Goal: Task Accomplishment & Management: Manage account settings

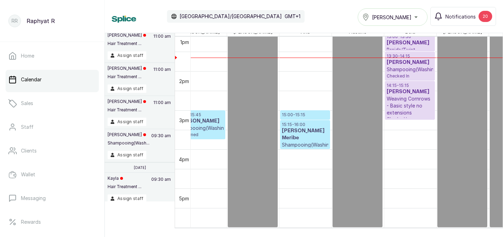
scroll to position [513, 28]
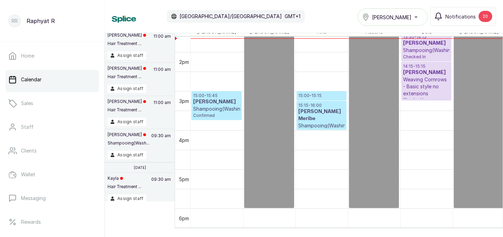
click at [407, 15] on div "[PERSON_NAME]" at bounding box center [392, 17] width 61 height 8
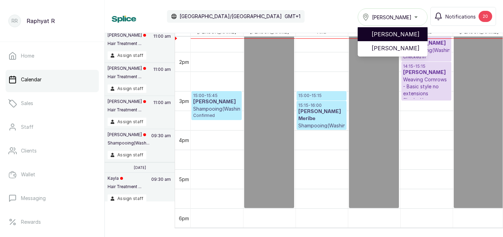
click at [405, 35] on span "[PERSON_NAME]" at bounding box center [396, 34] width 50 height 8
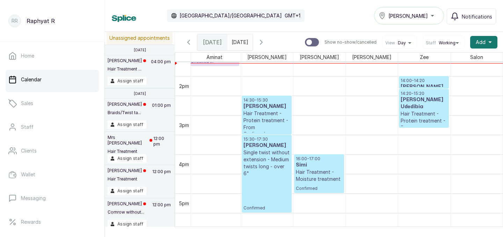
scroll to position [478, 0]
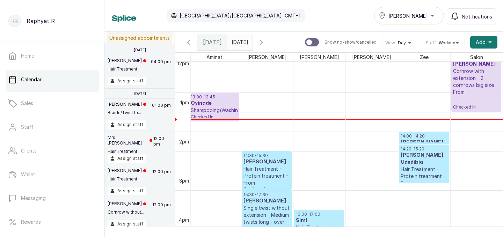
click at [461, 72] on p "Cornrow with extension - 2 cornrows big size - From" at bounding box center [476, 82] width 47 height 28
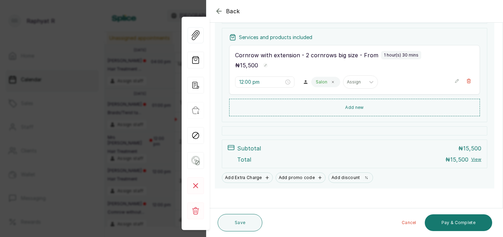
scroll to position [100, 0]
click at [456, 82] on icon "button" at bounding box center [456, 81] width 3 height 3
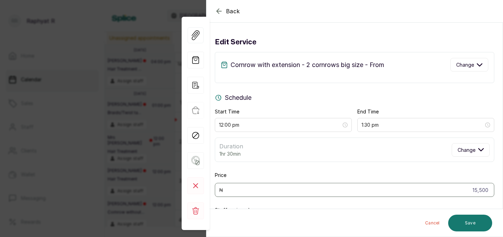
scroll to position [51, 0]
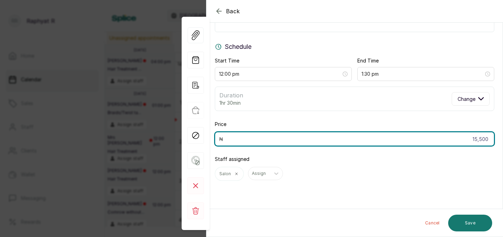
click at [459, 143] on input "15,500" at bounding box center [354, 139] width 279 height 14
type input "10,000"
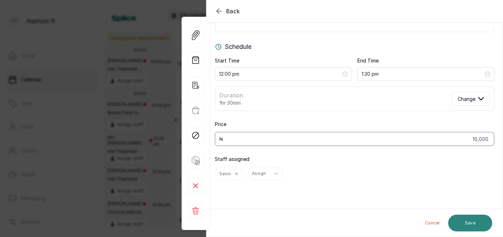
click at [478, 219] on button "Save" at bounding box center [470, 223] width 44 height 17
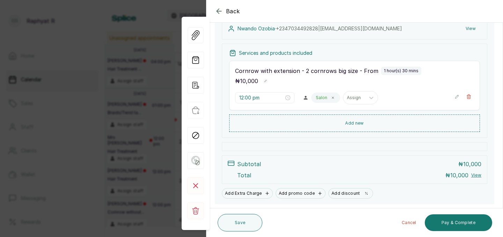
scroll to position [86, 0]
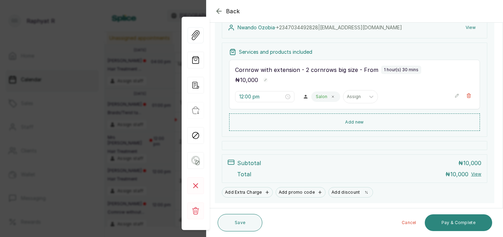
click at [443, 223] on button "Pay & Complete" at bounding box center [458, 222] width 67 height 17
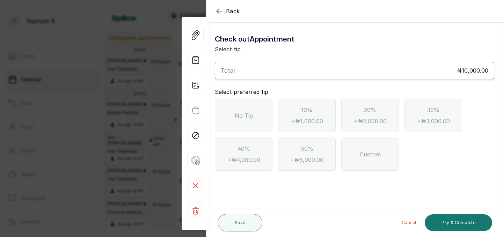
click at [267, 119] on div "No Tip" at bounding box center [244, 115] width 58 height 33
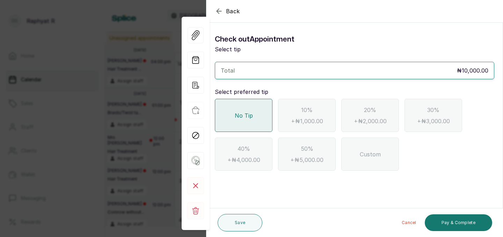
click at [446, 212] on div "Cancel Pay & Complete" at bounding box center [378, 223] width 227 height 22
click at [446, 213] on div "Cancel Pay & Complete" at bounding box center [378, 223] width 227 height 22
click at [443, 221] on button "Pay & Complete" at bounding box center [458, 222] width 67 height 17
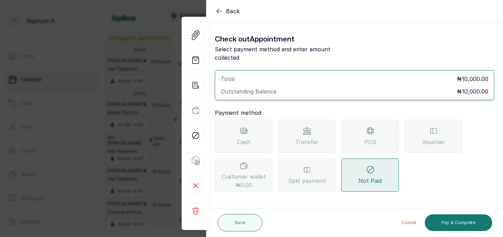
click at [286, 124] on div "Transfer" at bounding box center [307, 136] width 58 height 33
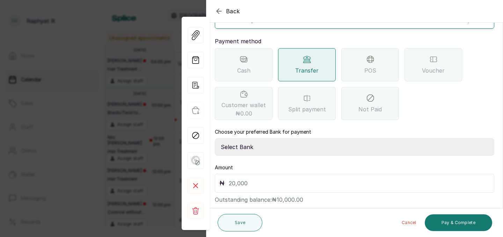
scroll to position [78, 0]
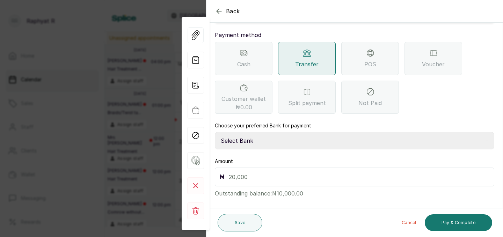
click at [266, 132] on select "Select Bank TRACTION(TRACTION) Providus Bank TASALAHQ HAIR AND BEAUTY Guaranty …" at bounding box center [354, 140] width 279 height 17
select select "d2e8ea74-1b1f-42b2-81f9-dacd6e382dd2"
click at [270, 172] on input "text" at bounding box center [359, 177] width 261 height 10
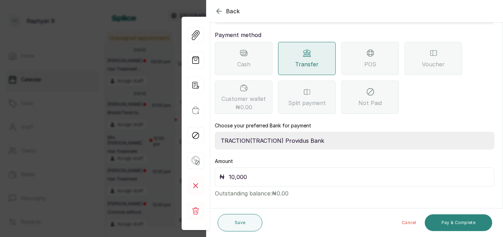
type input "10,000"
click at [463, 224] on button "Pay & Complete" at bounding box center [458, 222] width 67 height 17
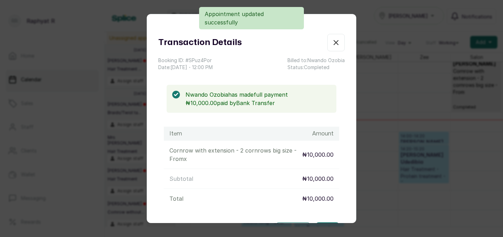
click at [333, 39] on icon "button" at bounding box center [336, 42] width 8 height 8
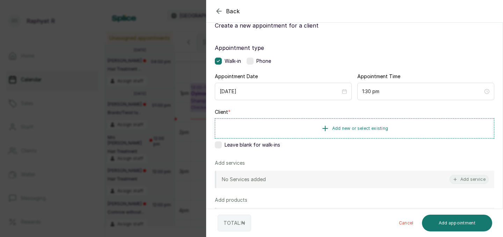
scroll to position [27, 0]
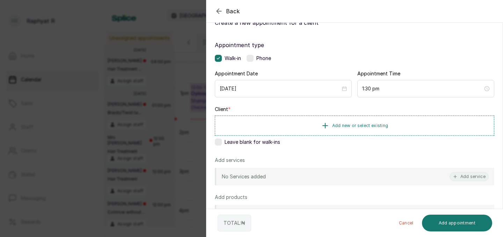
click at [379, 127] on span "Add new or select existing" at bounding box center [360, 126] width 56 height 6
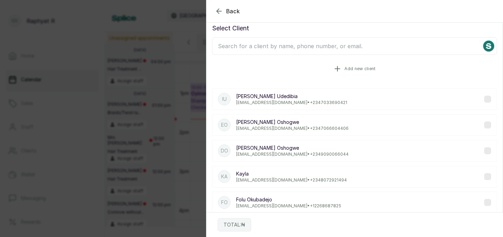
scroll to position [4, 0]
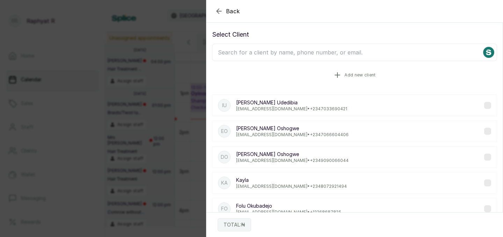
click at [376, 53] on input "text" at bounding box center [354, 52] width 285 height 17
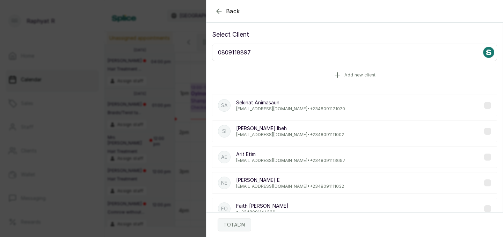
scroll to position [0, 0]
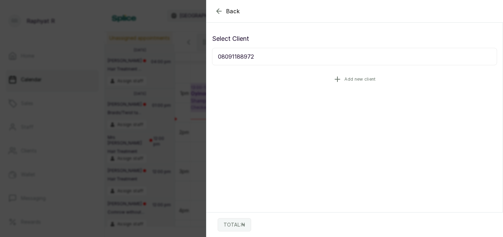
type input "08091188972"
click at [383, 79] on button "Add new client" at bounding box center [354, 79] width 285 height 20
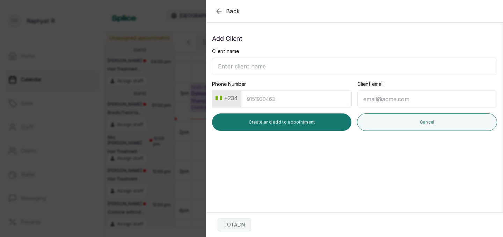
click at [272, 71] on input "Client name" at bounding box center [354, 66] width 285 height 17
type input "Ilesanmi tinuade"
click at [250, 97] on input "Phone Number" at bounding box center [296, 98] width 111 height 17
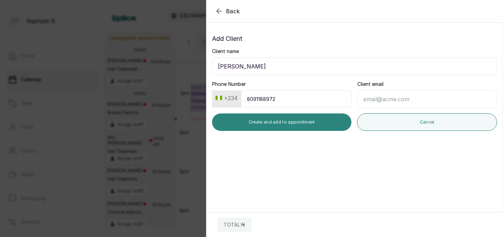
type input "8091188972"
click at [251, 122] on button "Create and add to appointment" at bounding box center [281, 121] width 139 height 17
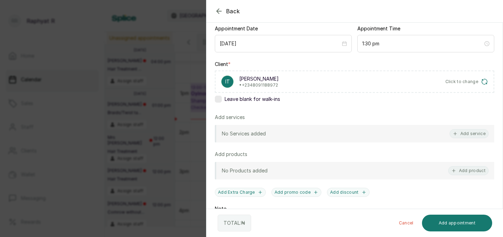
scroll to position [82, 0]
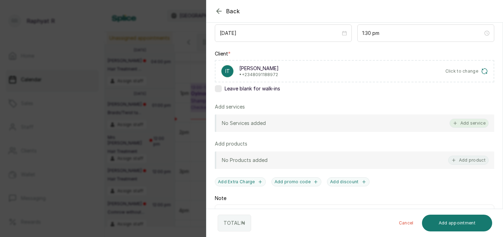
click at [462, 126] on button "Add service" at bounding box center [468, 123] width 39 height 9
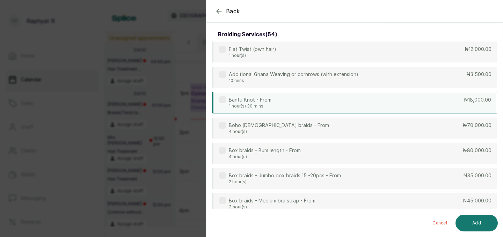
scroll to position [0, 0]
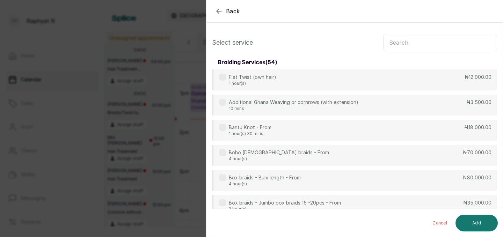
click at [411, 41] on input "text" at bounding box center [440, 42] width 114 height 17
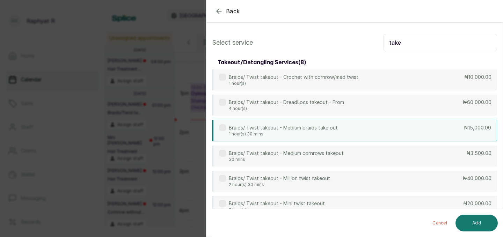
scroll to position [15, 0]
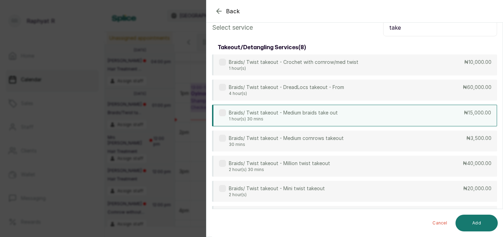
type input "take"
click at [393, 118] on div "Braids/ Twist takeout - Medium braids take out 1 hour(s) 30 mins ₦15,000.00" at bounding box center [354, 116] width 285 height 22
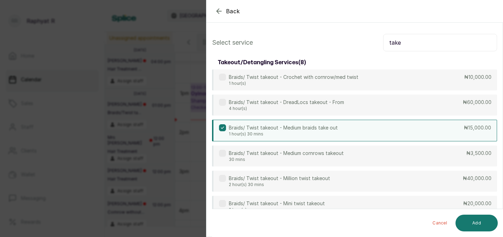
click at [417, 43] on input "take" at bounding box center [440, 42] width 114 height 17
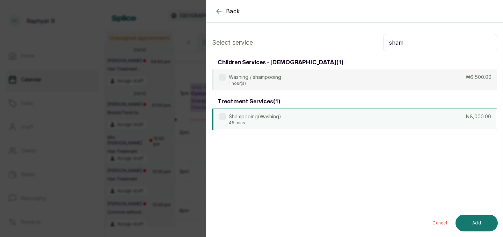
type input "sham"
click at [402, 113] on div "Shampooing(Washing) 45 mins ₦8,000.00" at bounding box center [354, 120] width 285 height 22
click at [420, 48] on input "sham" at bounding box center [440, 42] width 114 height 17
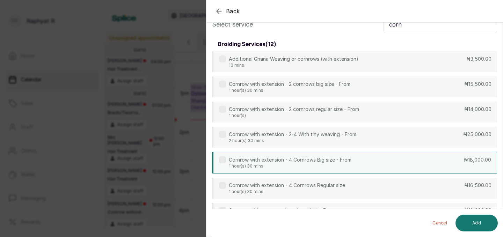
scroll to position [59, 0]
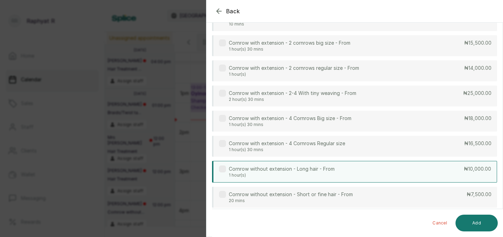
type input "corn"
click at [389, 178] on div "Cornrow without extension - Long hair - From 1 hour(s) ₦10,000.00" at bounding box center [354, 172] width 285 height 22
click at [465, 228] on button "Add" at bounding box center [476, 223] width 42 height 17
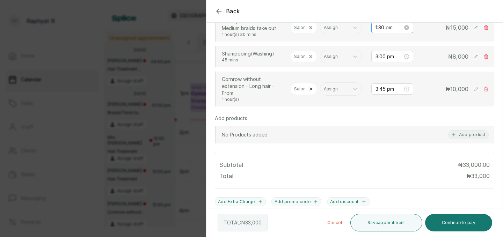
scroll to position [189, 0]
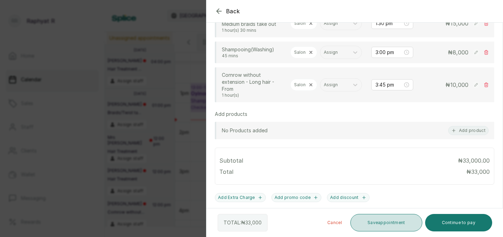
click at [395, 222] on button "Save appointment" at bounding box center [386, 222] width 72 height 17
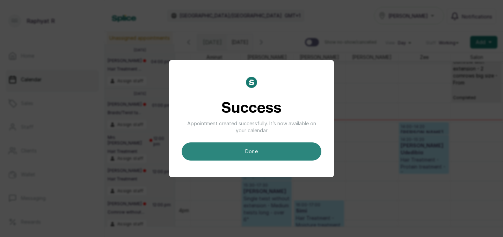
click at [302, 152] on button "done" at bounding box center [252, 151] width 140 height 18
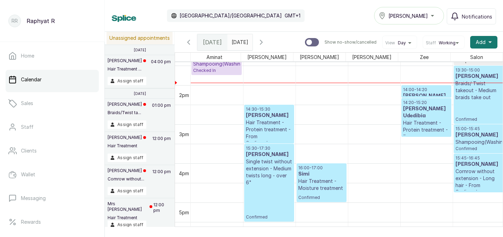
scroll to position [0, 0]
click at [467, 98] on p "Braids/ Twist takeout - Medium braids take out" at bounding box center [478, 90] width 47 height 21
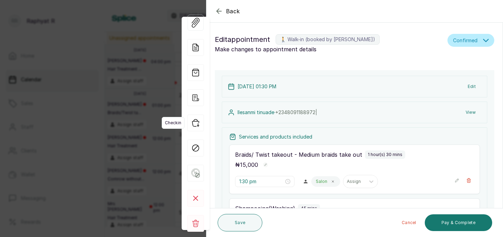
click at [194, 123] on icon "button" at bounding box center [195, 123] width 17 height 17
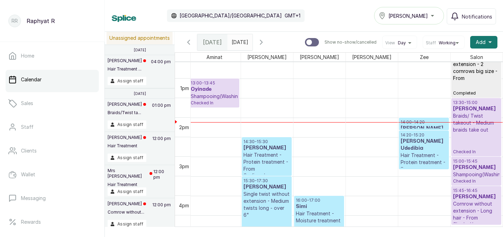
scroll to position [492, 0]
click at [420, 121] on p "14:00 - 14:20" at bounding box center [423, 122] width 46 height 6
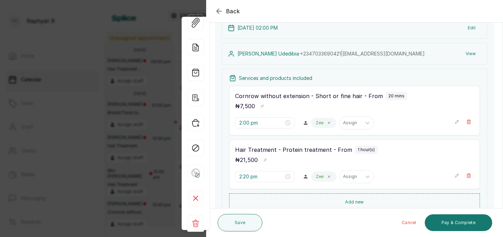
scroll to position [60, 0]
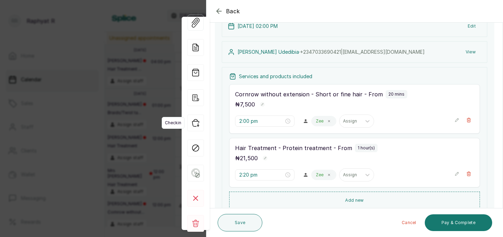
click at [198, 120] on icon "button" at bounding box center [195, 123] width 17 height 17
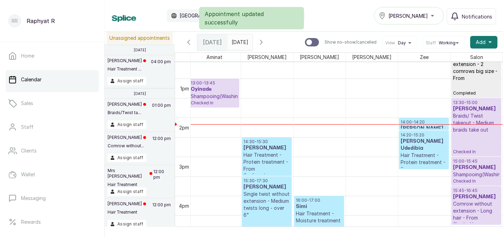
click at [210, 102] on span "Checked In" at bounding box center [214, 103] width 47 height 6
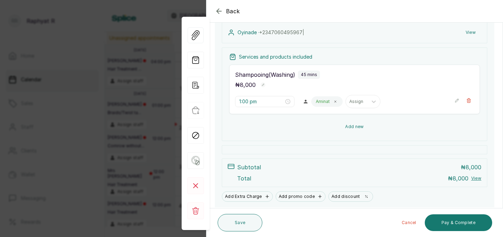
scroll to position [84, 0]
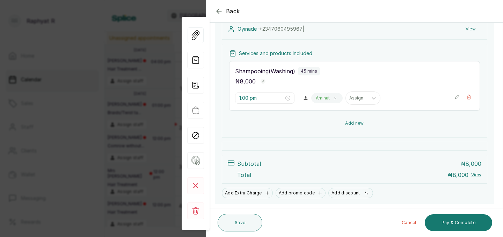
click at [344, 127] on button "Add new" at bounding box center [354, 123] width 251 height 17
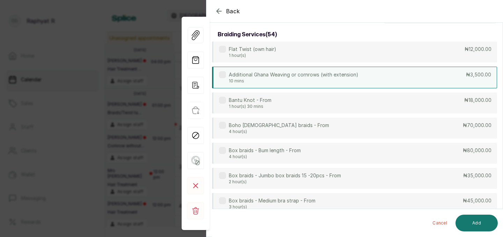
scroll to position [0, 0]
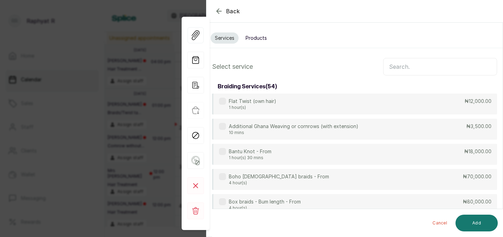
click at [406, 68] on input "text" at bounding box center [440, 66] width 114 height 17
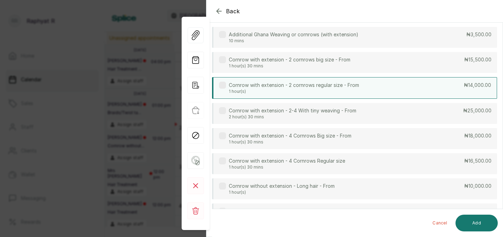
scroll to position [69, 0]
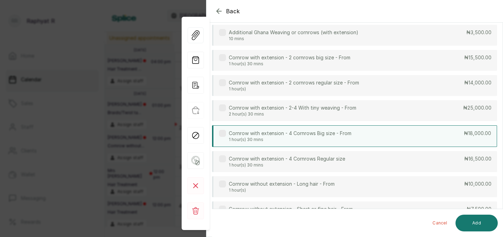
type input "corn"
click at [326, 134] on p "Cornrow with extension - 4 Cornrows Big size - From" at bounding box center [290, 133] width 123 height 7
click at [477, 218] on button "Add" at bounding box center [476, 223] width 42 height 17
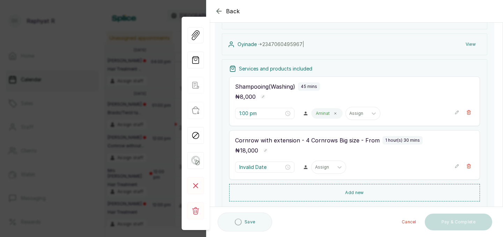
type input "1:45 pm"
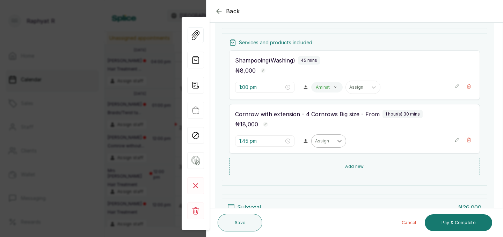
click at [333, 143] on div at bounding box center [339, 141] width 13 height 13
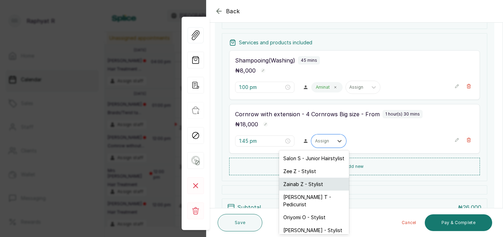
scroll to position [35, 0]
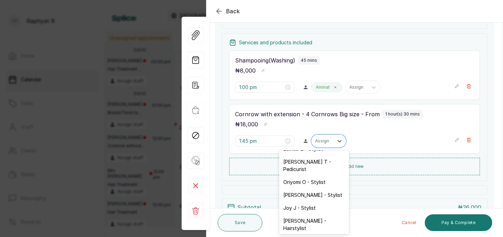
click at [303, 235] on div "Aminat A - Stylist" at bounding box center [314, 241] width 70 height 13
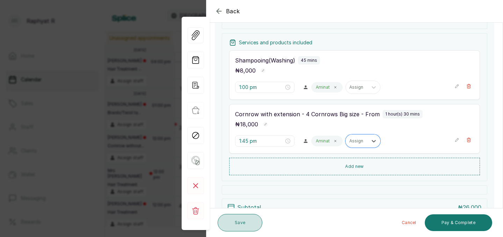
click at [238, 223] on button "Save" at bounding box center [240, 222] width 45 height 17
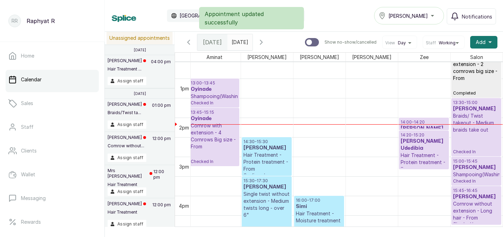
click at [419, 124] on p "14:00 - 14:20" at bounding box center [423, 122] width 46 height 6
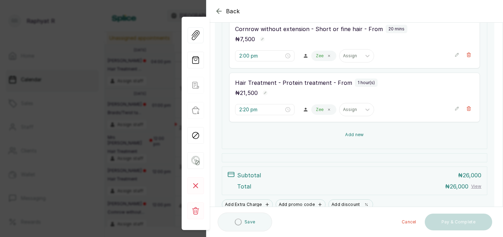
click at [354, 137] on button "Add new" at bounding box center [354, 134] width 251 height 17
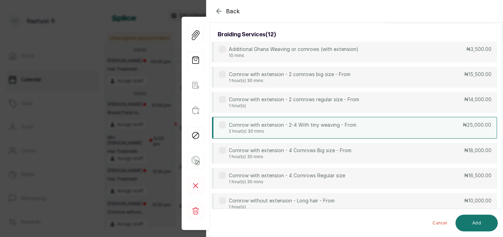
scroll to position [0, 0]
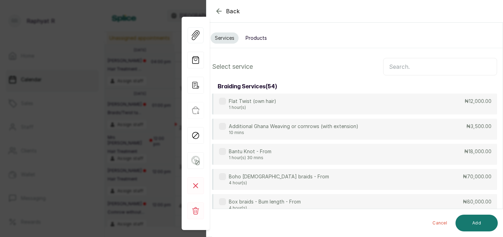
click at [402, 73] on input "text" at bounding box center [440, 66] width 114 height 17
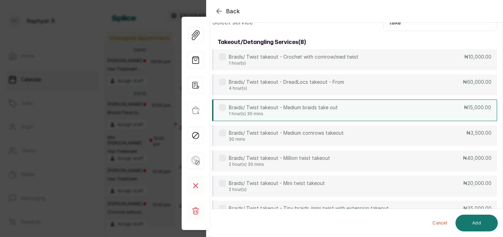
scroll to position [54, 0]
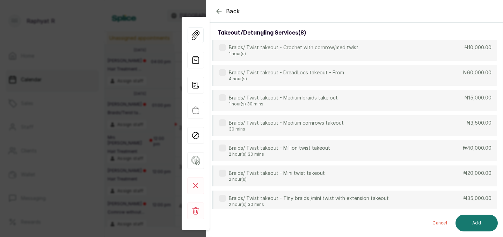
type input "take"
click at [353, 138] on div "Braids/ Twist takeout - Crochet with cornrow/med twist 1 hour(s) ₦10,000.00 Bra…" at bounding box center [354, 138] width 285 height 197
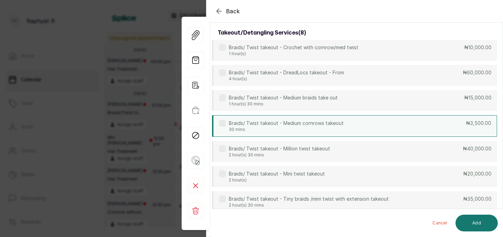
click at [353, 128] on div "Braids/ Twist takeout - Medium cornrows takeout 30 mins ₦3,500.00" at bounding box center [354, 126] width 285 height 22
click at [473, 228] on button "Add" at bounding box center [476, 223] width 42 height 17
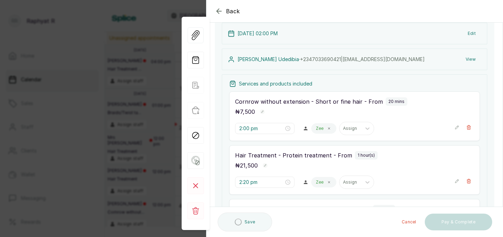
type input "3:20 pm"
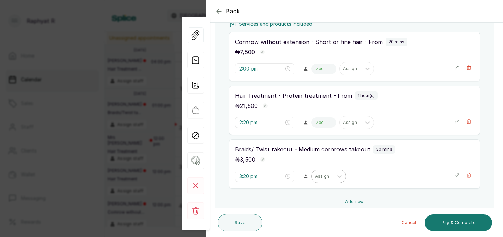
scroll to position [129, 0]
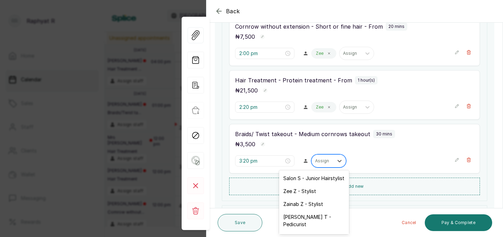
click at [315, 164] on div at bounding box center [322, 161] width 15 height 6
click at [304, 192] on div "Zee Z - Stylist" at bounding box center [314, 191] width 70 height 13
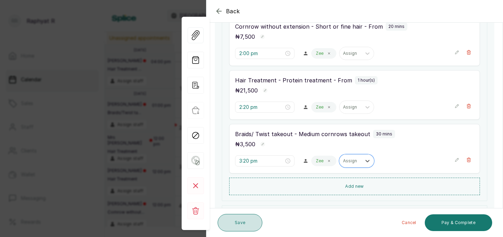
click at [244, 222] on button "Save" at bounding box center [240, 222] width 45 height 17
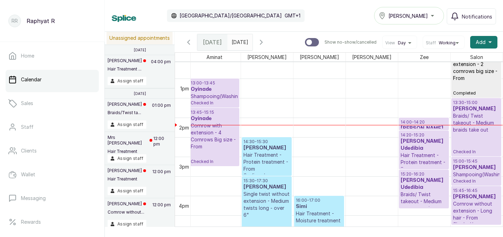
drag, startPoint x: 421, startPoint y: 187, endPoint x: 419, endPoint y: 208, distance: 21.4
click at [419, 208] on div "14:00 - 14:20 Ifeoma Udedibia Cornrow without extension - Short or fine hair - …" at bounding box center [424, 39] width 52 height 938
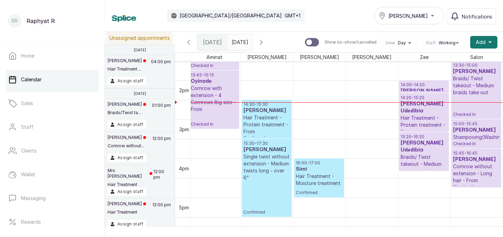
scroll to position [532, 0]
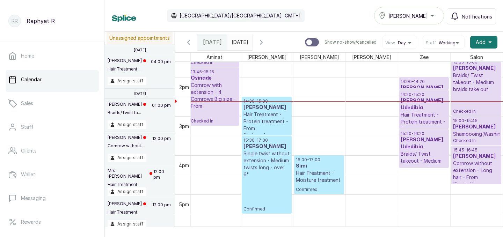
click at [276, 126] on p "Hair Treatment - Protein treatment - From" at bounding box center [266, 121] width 46 height 21
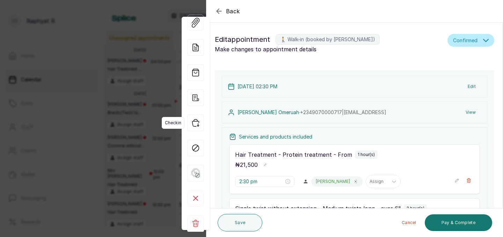
click at [191, 122] on icon "button" at bounding box center [195, 123] width 17 height 17
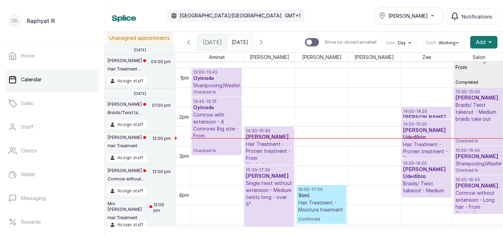
scroll to position [502, 0]
click at [474, 104] on p "Braids/ Twist takeout - Medium braids take out" at bounding box center [478, 112] width 47 height 21
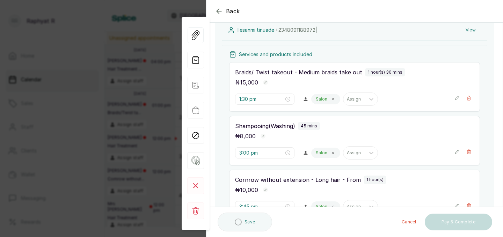
scroll to position [88, 0]
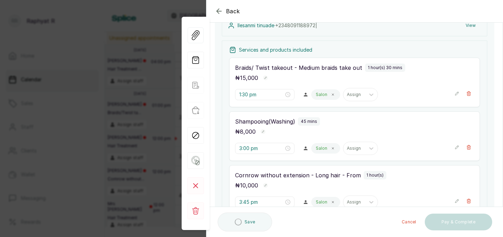
click at [456, 148] on icon "button" at bounding box center [456, 147] width 5 height 5
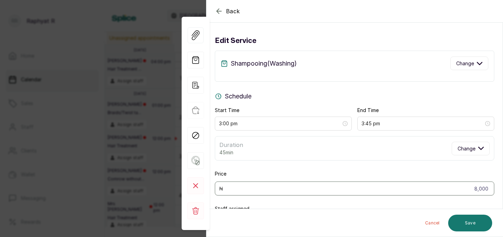
scroll to position [0, 0]
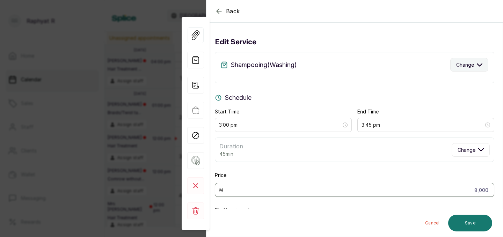
click at [476, 59] on button "Change" at bounding box center [469, 65] width 38 height 14
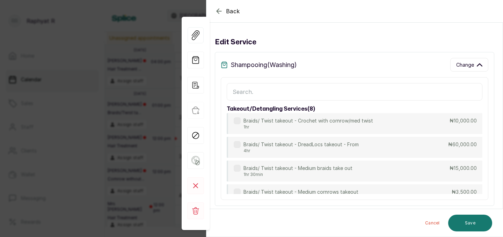
click at [340, 91] on input "text" at bounding box center [355, 91] width 256 height 17
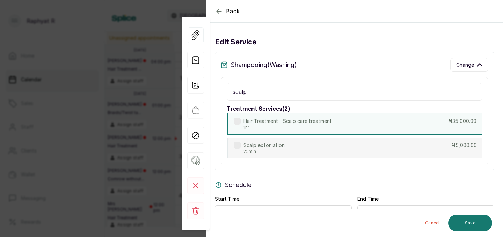
type input "scalp"
click at [347, 125] on div "Hair Treatment - Scalp care treatment 1hr ₦35,000.00" at bounding box center [355, 124] width 256 height 22
type input "4:00 pm"
type input "35,000"
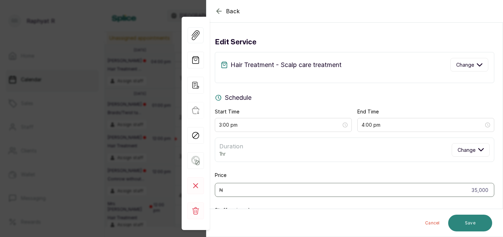
click at [467, 222] on button "Save" at bounding box center [470, 223] width 44 height 17
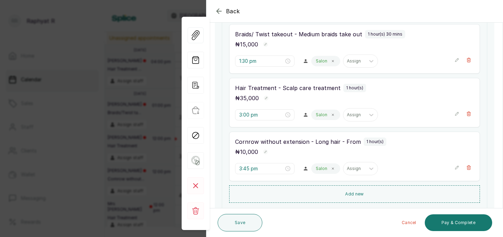
scroll to position [120, 0]
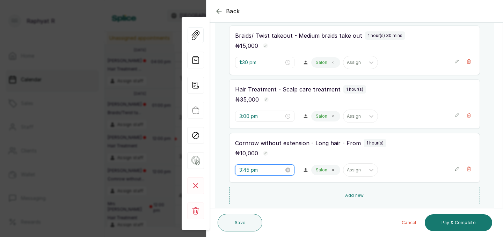
click at [249, 169] on input "3:45 pm" at bounding box center [261, 170] width 45 height 8
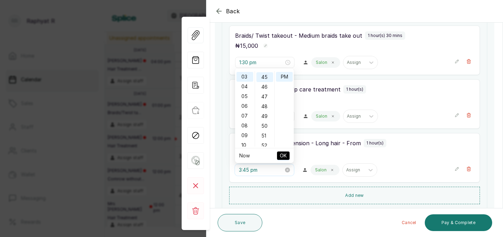
scroll to position [439, 0]
click at [245, 86] on div "04" at bounding box center [244, 87] width 17 height 10
type input "4:00 pm"
click at [265, 76] on div "00" at bounding box center [264, 76] width 17 height 10
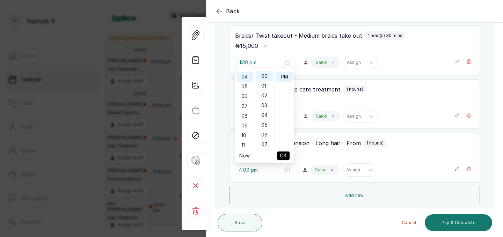
click at [284, 154] on span "OK" at bounding box center [283, 155] width 7 height 13
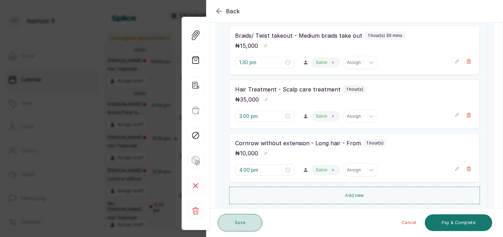
click at [237, 224] on button "Save" at bounding box center [240, 222] width 45 height 17
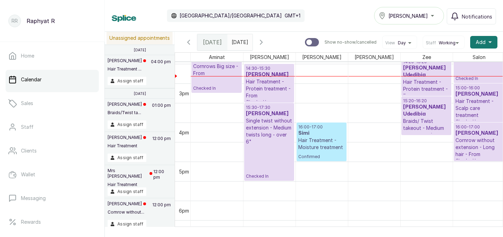
scroll to position [483, 0]
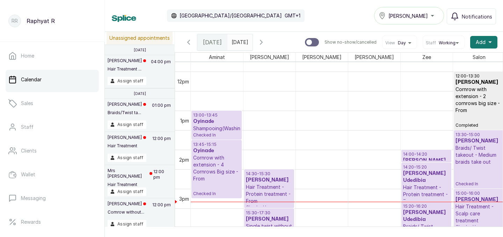
click at [201, 143] on p "13:45 - 15:15" at bounding box center [216, 145] width 47 height 6
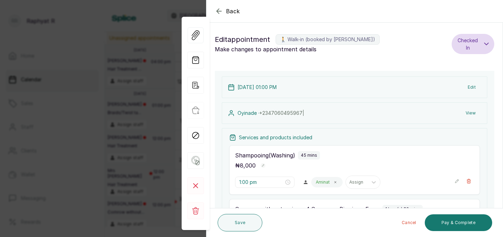
click at [221, 12] on icon "button" at bounding box center [219, 11] width 8 height 8
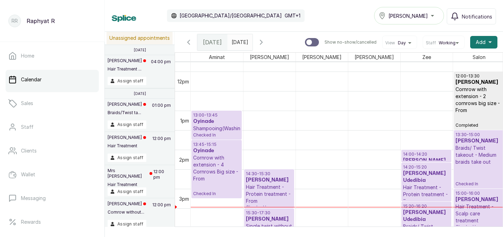
click at [481, 138] on h3 "Ilesanmi tinuade" at bounding box center [478, 141] width 47 height 7
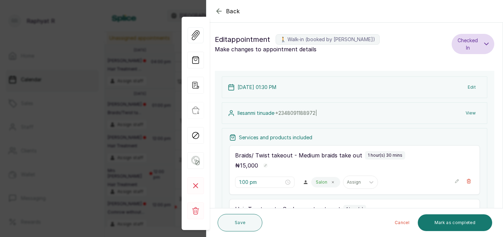
type input "1:30 pm"
type input "3:00 pm"
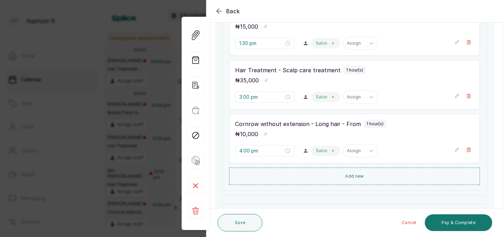
scroll to position [176, 0]
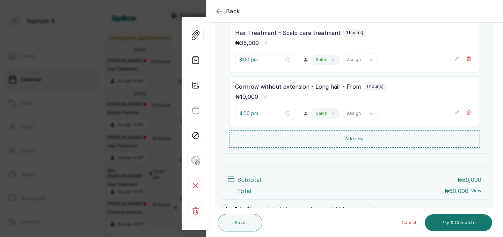
click at [220, 11] on icon "button" at bounding box center [218, 11] width 5 height 5
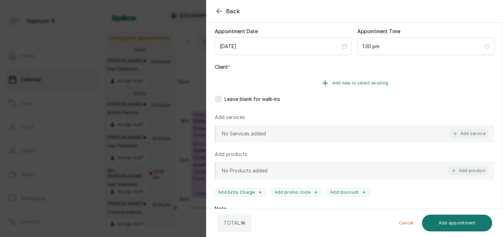
scroll to position [122, 0]
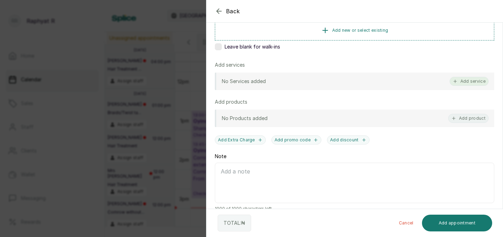
click at [471, 81] on button "Add service" at bounding box center [468, 81] width 39 height 9
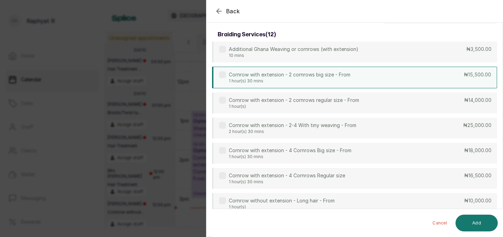
scroll to position [0, 0]
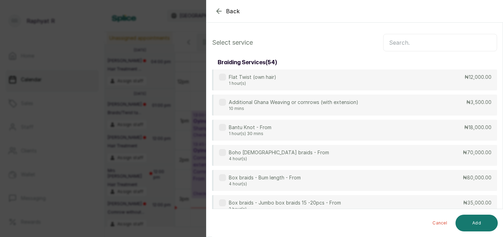
click at [413, 37] on input "text" at bounding box center [440, 42] width 114 height 17
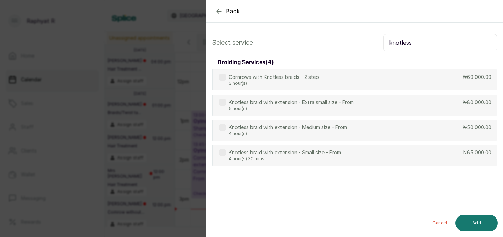
type input "knotless"
click at [221, 12] on icon "button" at bounding box center [219, 11] width 8 height 8
